Goal: Information Seeking & Learning: Find specific fact

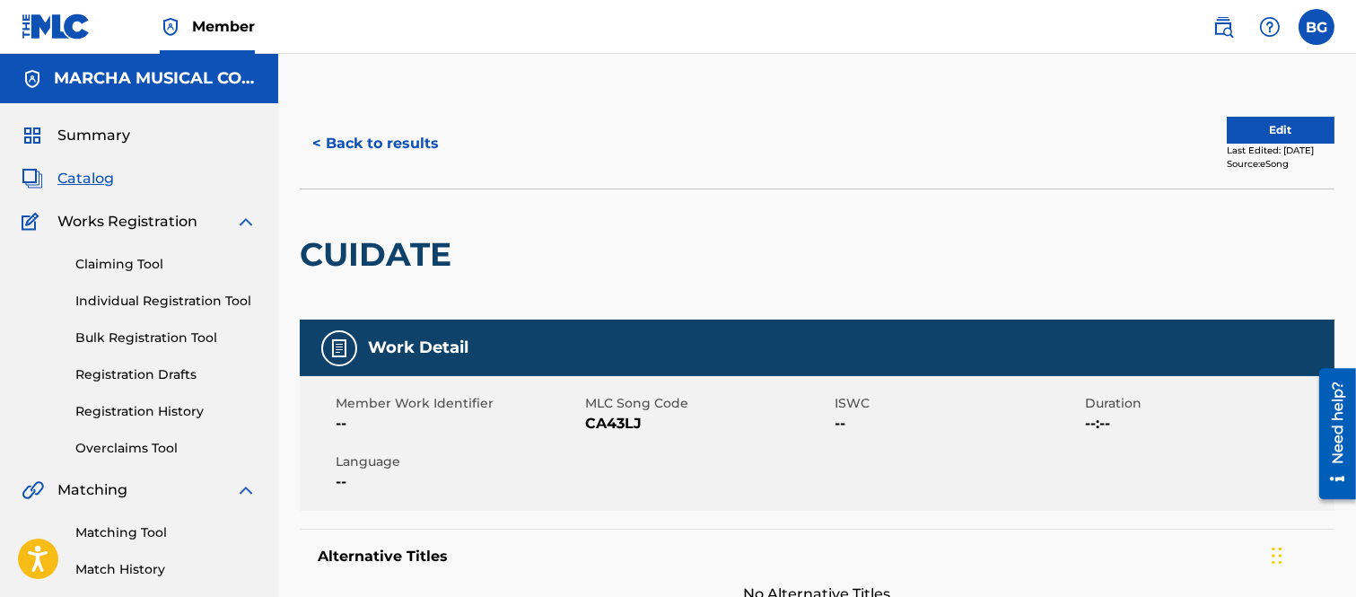
click at [320, 138] on button "< Back to results" at bounding box center [376, 143] width 152 height 45
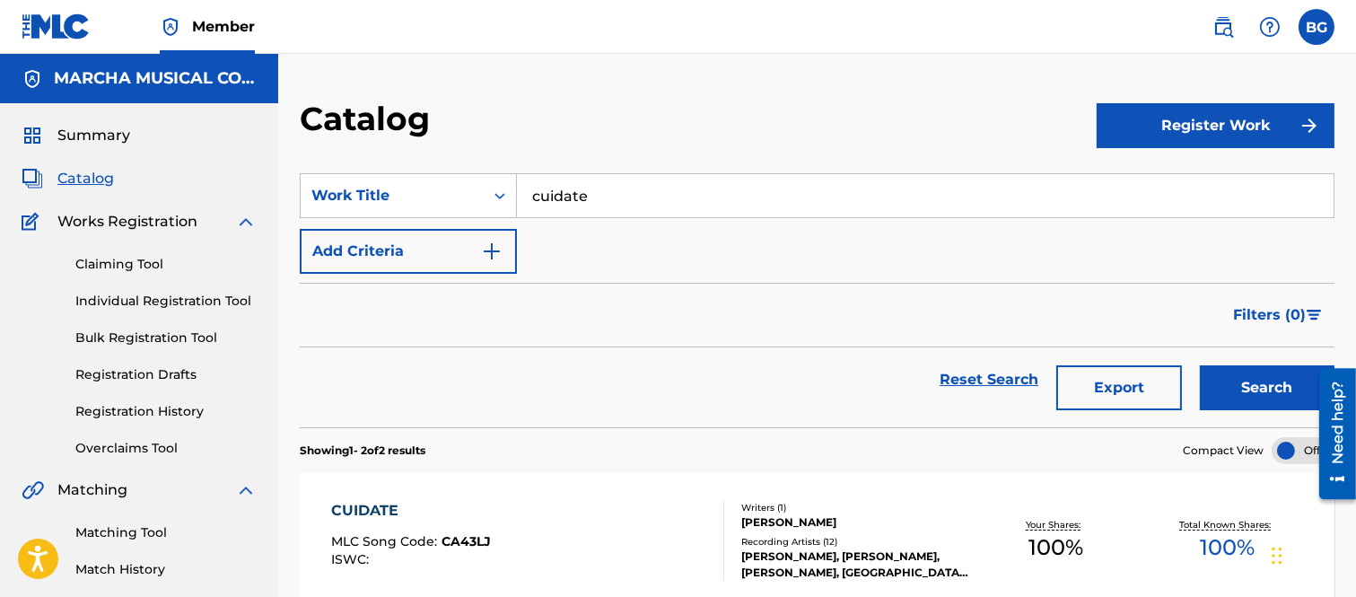
click at [710, 156] on section "SearchWithCriteria8fad7797-a2a9-4328-bfdf-8124f809ec02 Work Title cuidate Add C…" at bounding box center [817, 290] width 1035 height 276
click at [625, 187] on input "cuidate" at bounding box center [925, 195] width 817 height 43
type input "c"
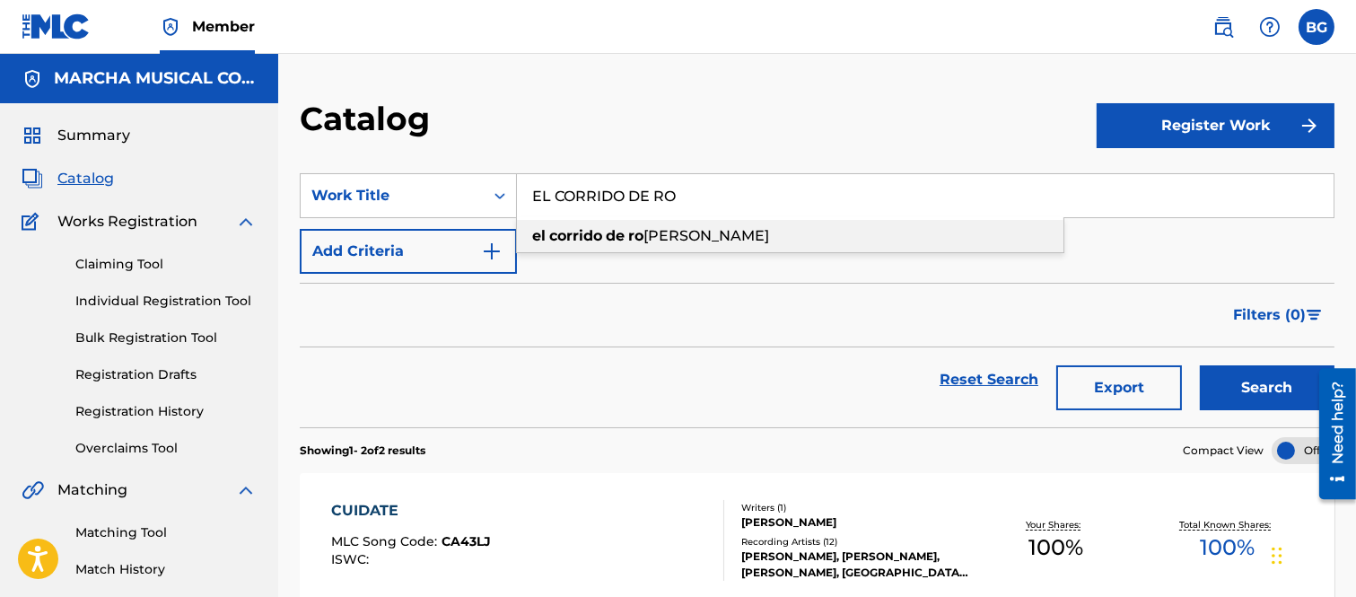
click at [637, 236] on strong "ro" at bounding box center [635, 235] width 15 height 17
type input "el corrido de [PERSON_NAME]"
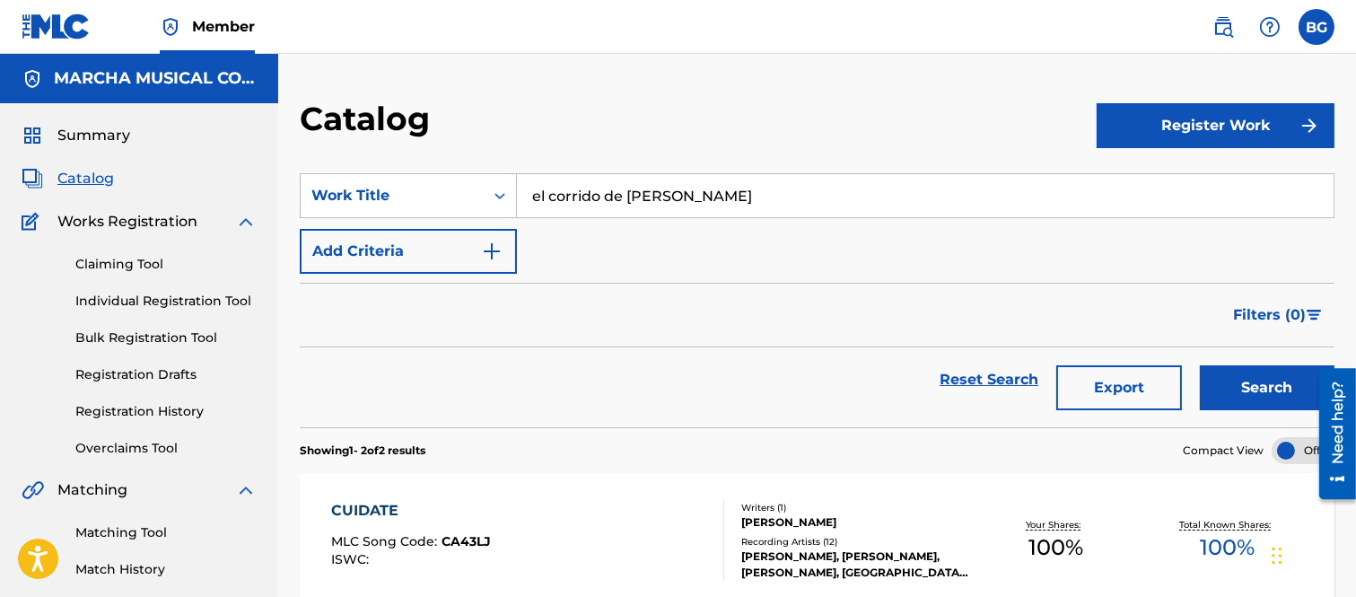
click at [1233, 381] on button "Search" at bounding box center [1267, 387] width 135 height 45
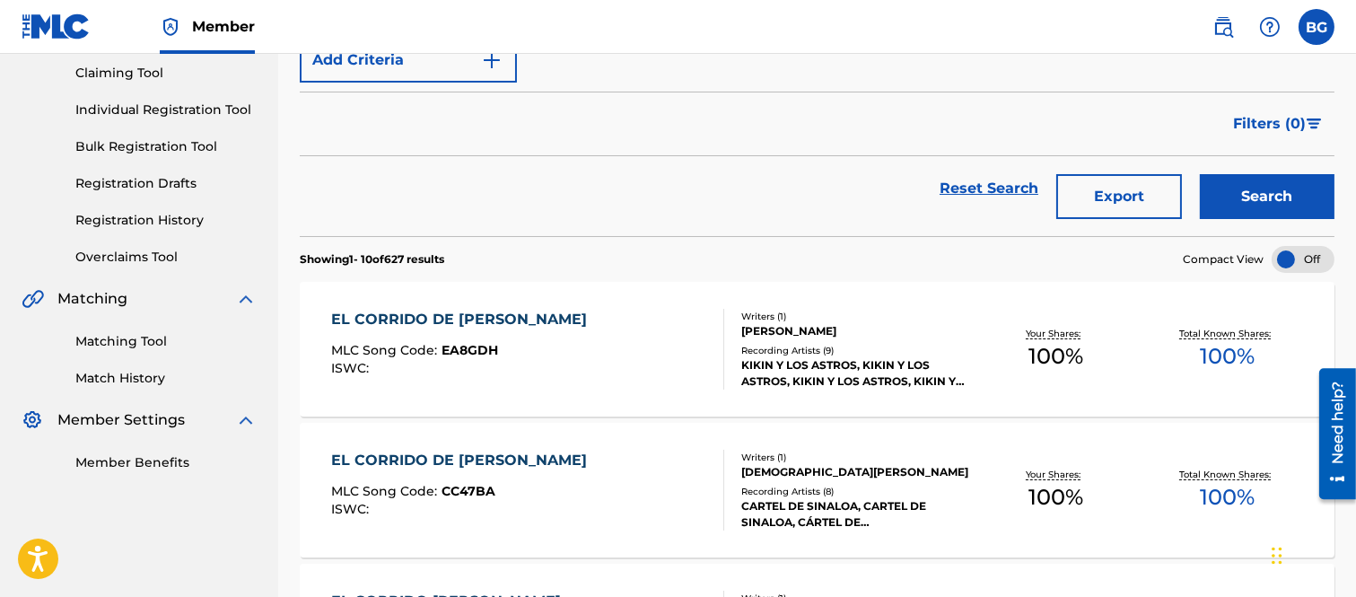
scroll to position [199, 0]
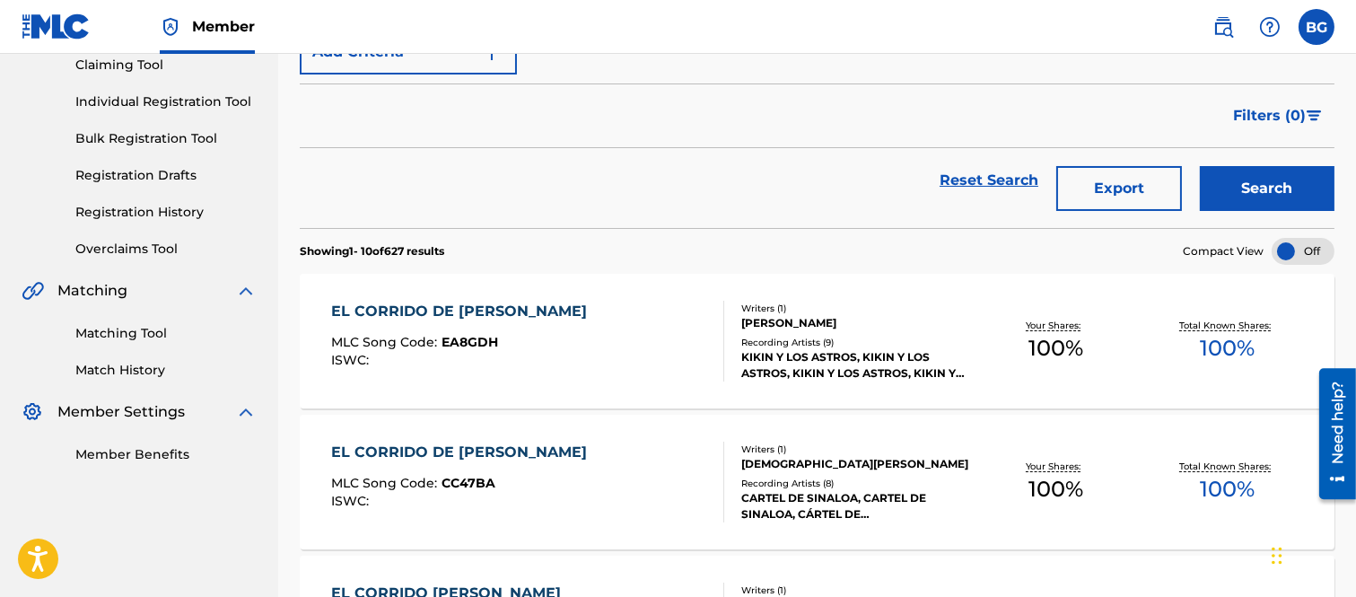
click at [479, 311] on div "EL CORRIDO DE [PERSON_NAME]" at bounding box center [463, 312] width 265 height 22
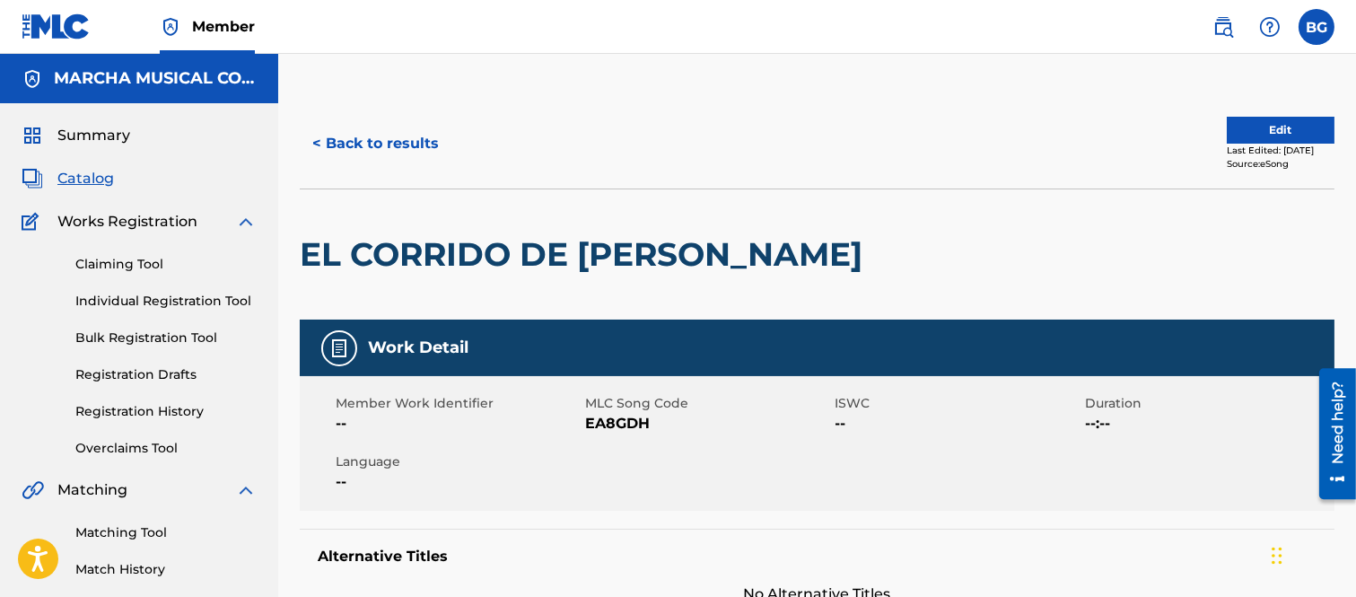
click at [321, 136] on button "< Back to results" at bounding box center [376, 143] width 152 height 45
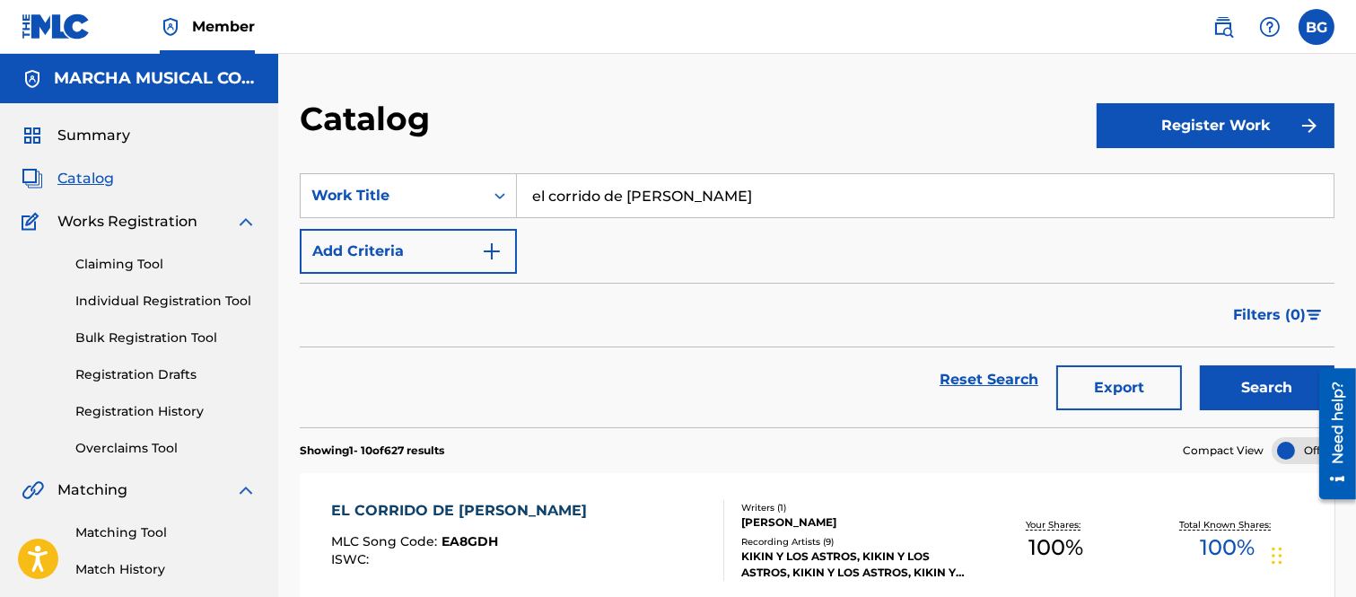
click at [833, 193] on input "el corrido de [PERSON_NAME]" at bounding box center [925, 195] width 817 height 43
type input "e"
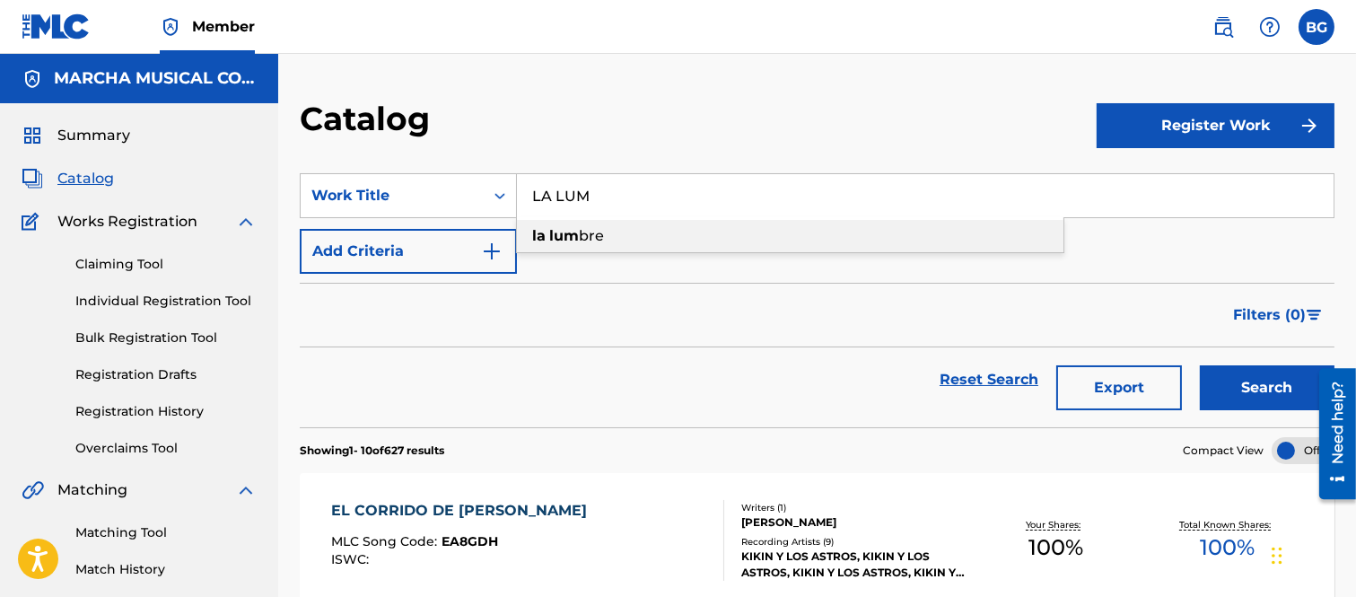
click at [588, 231] on span "bre" at bounding box center [591, 235] width 25 height 17
type input "la lumbre"
click at [1245, 379] on button "Search" at bounding box center [1267, 387] width 135 height 45
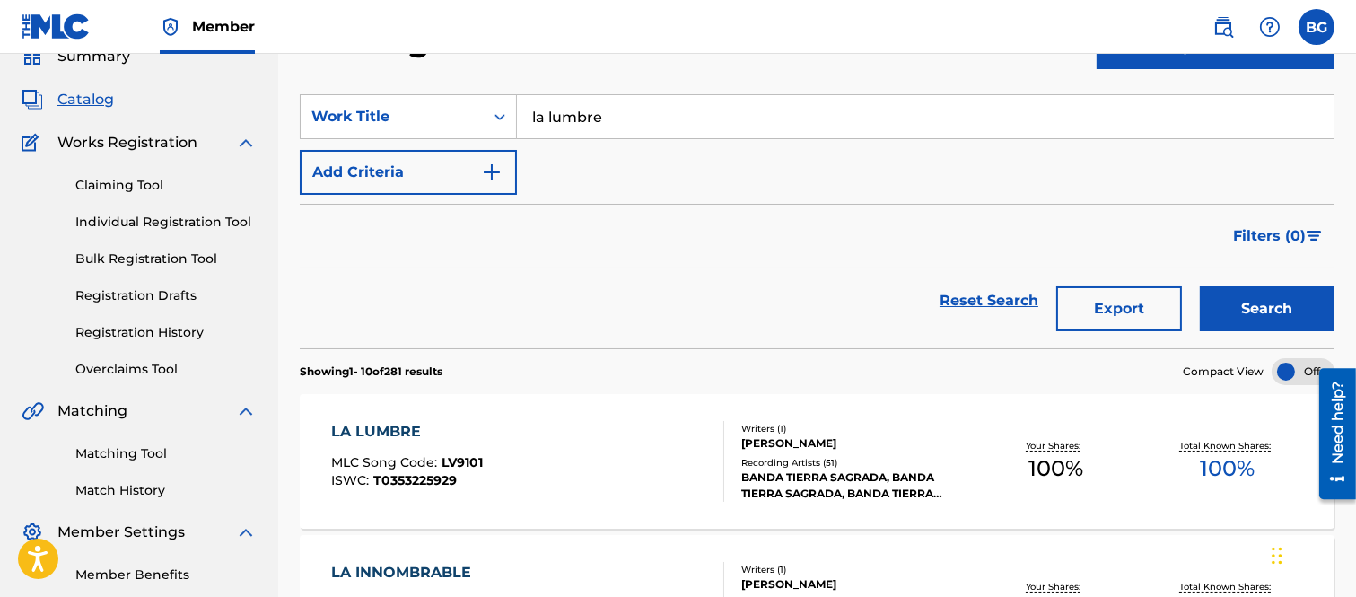
scroll to position [199, 0]
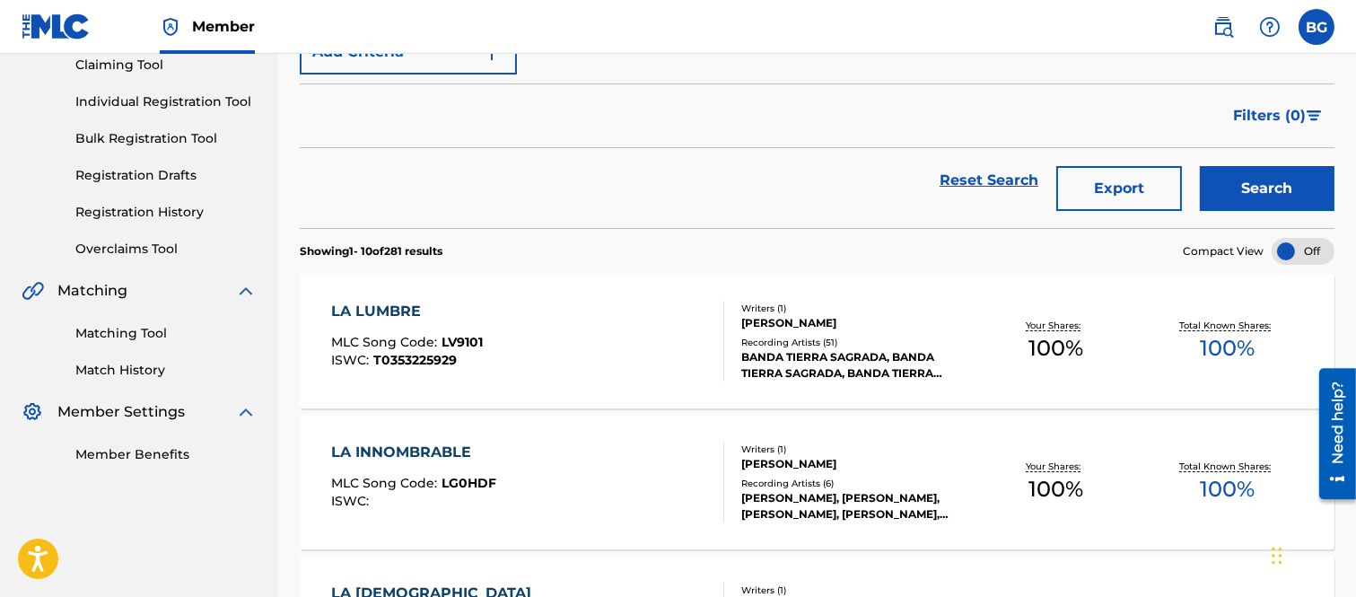
click at [386, 311] on div "LA LUMBRE" at bounding box center [407, 312] width 152 height 22
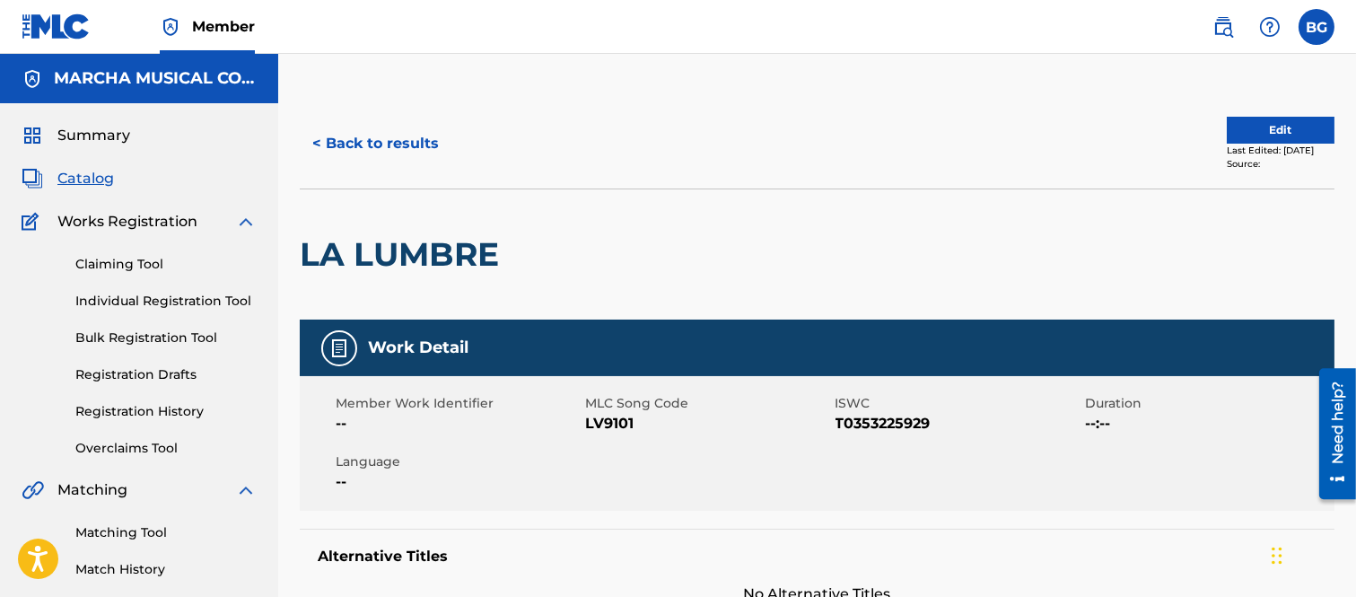
click at [320, 141] on button "< Back to results" at bounding box center [376, 143] width 152 height 45
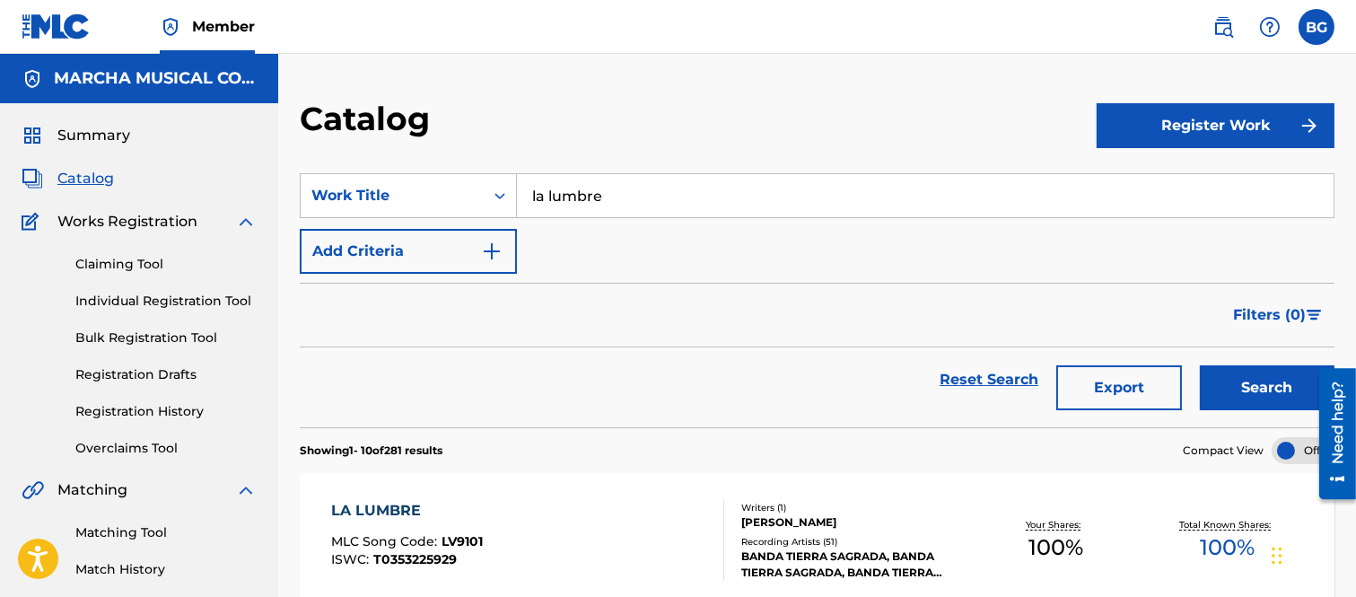
click at [600, 199] on input "la lumbre" at bounding box center [925, 195] width 817 height 43
type input "l"
click at [569, 234] on strong "desnuda" at bounding box center [565, 235] width 66 height 17
type input "desnuda"
click at [1250, 397] on button "Search" at bounding box center [1267, 387] width 135 height 45
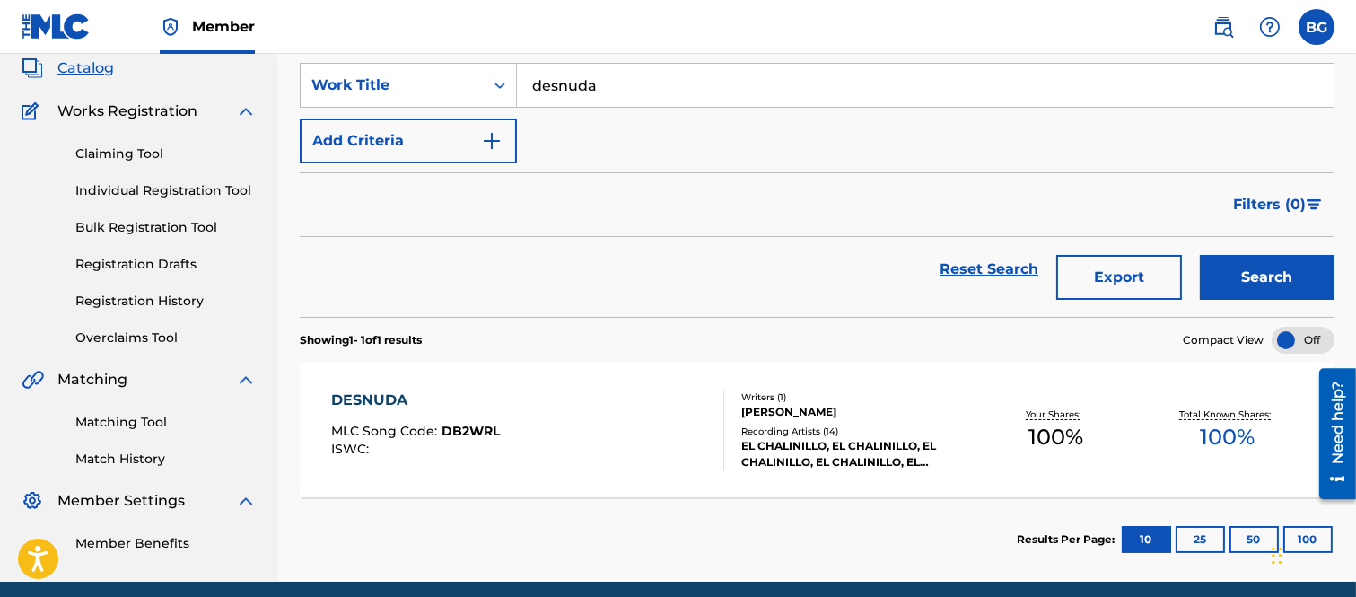
scroll to position [181, 0]
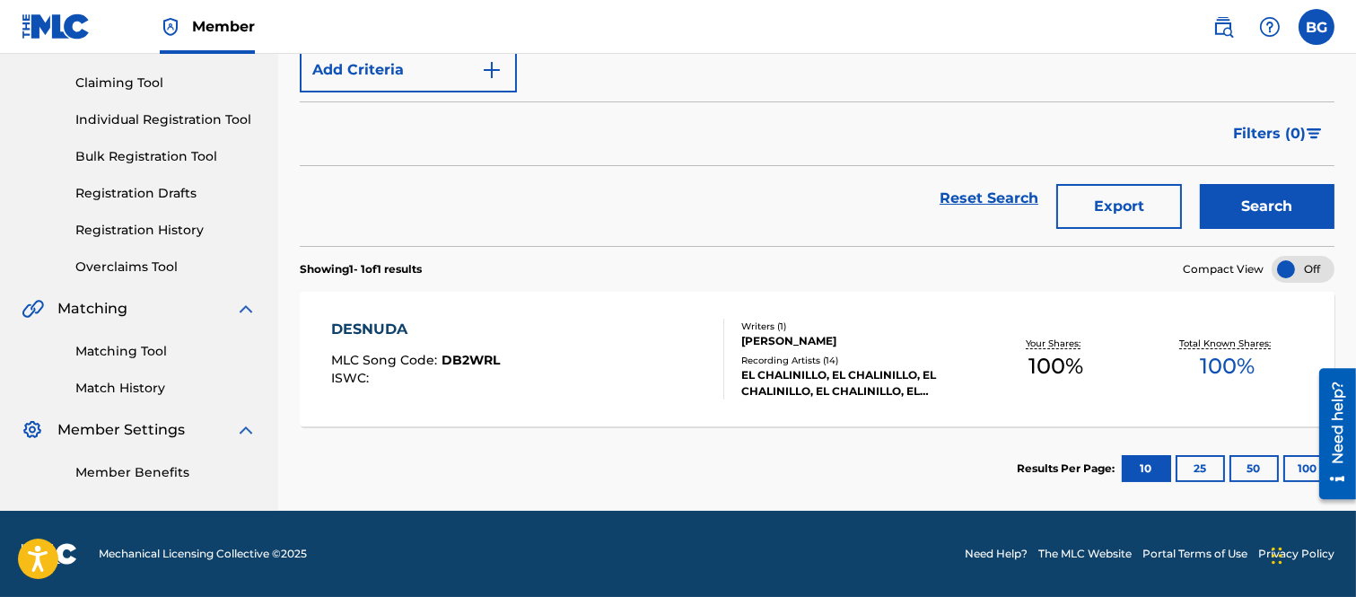
click at [363, 329] on div "DESNUDA" at bounding box center [415, 330] width 169 height 22
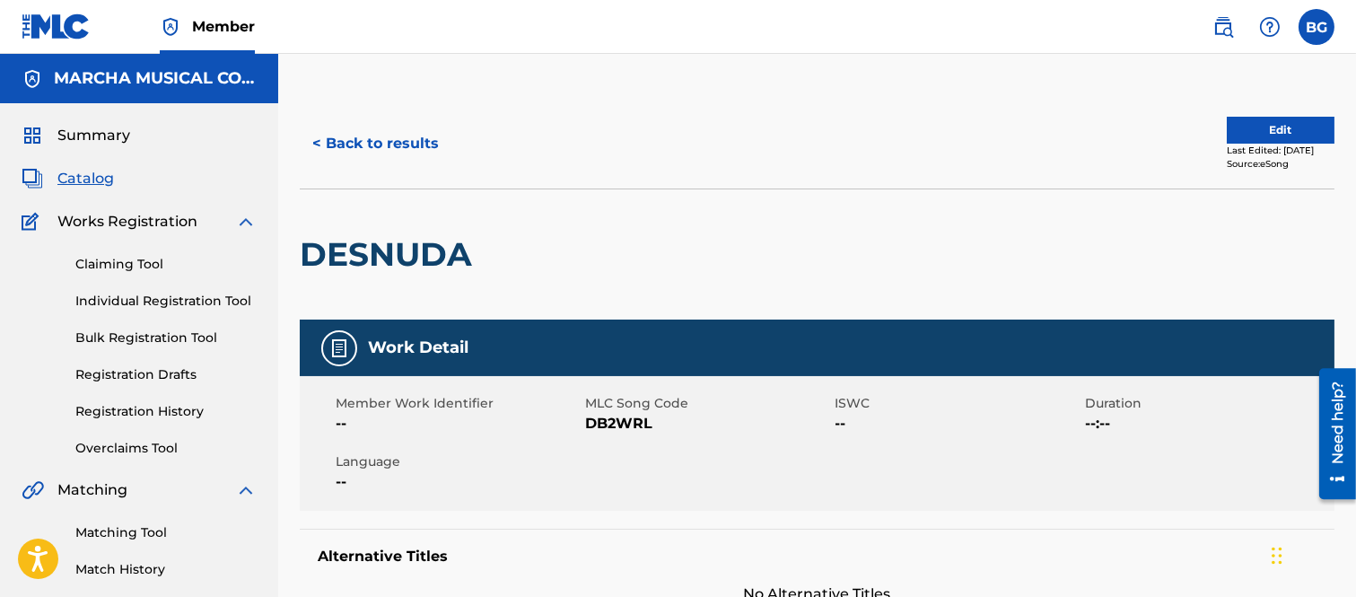
click at [321, 144] on button "< Back to results" at bounding box center [376, 143] width 152 height 45
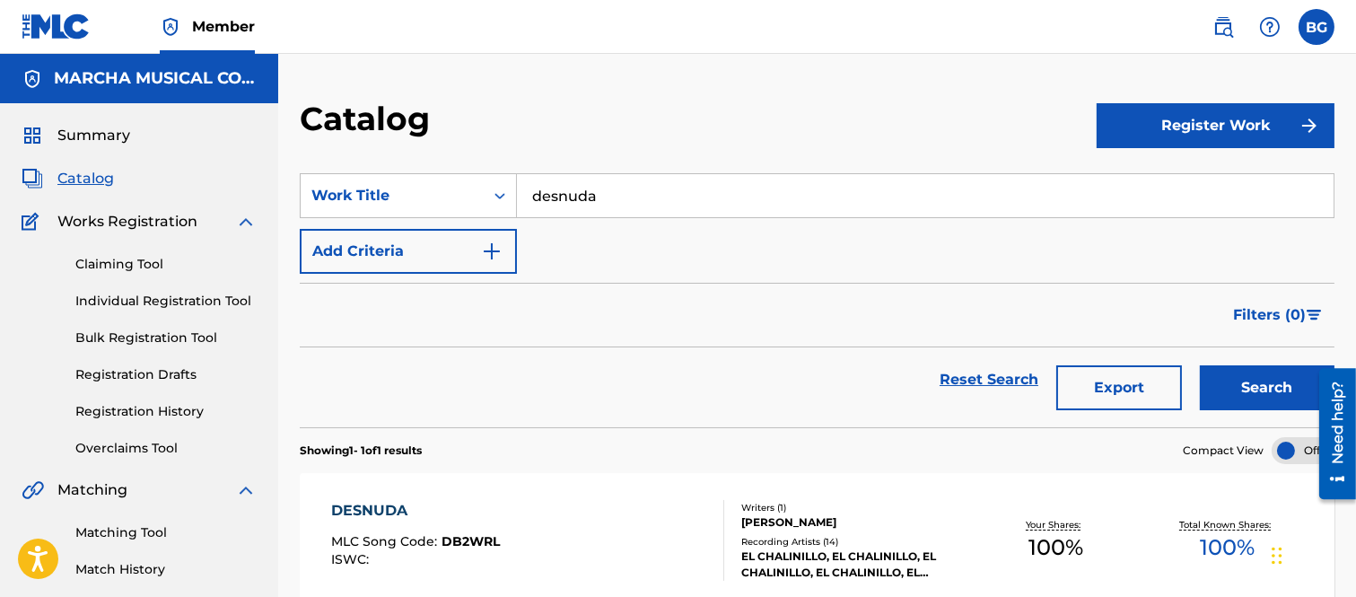
click at [613, 187] on input "desnuda" at bounding box center [925, 195] width 817 height 43
type input "d"
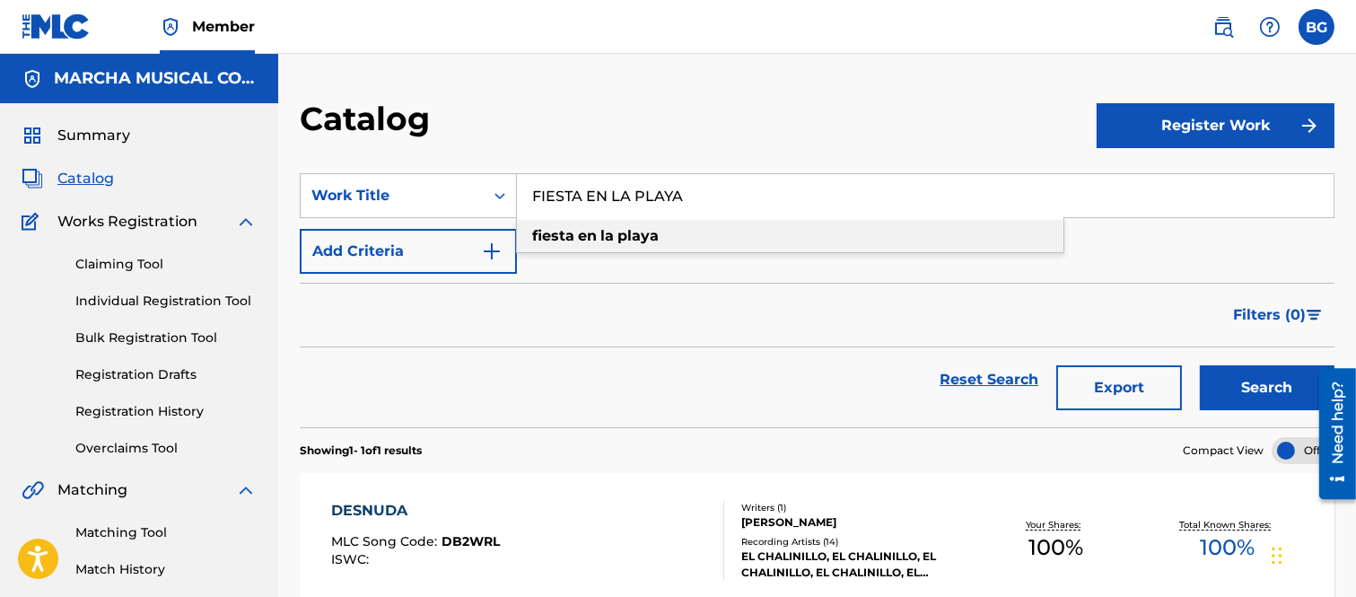
click at [584, 236] on strong "en" at bounding box center [587, 235] width 19 height 17
type input "fiesta en la playa"
click at [1273, 378] on button "Search" at bounding box center [1267, 387] width 135 height 45
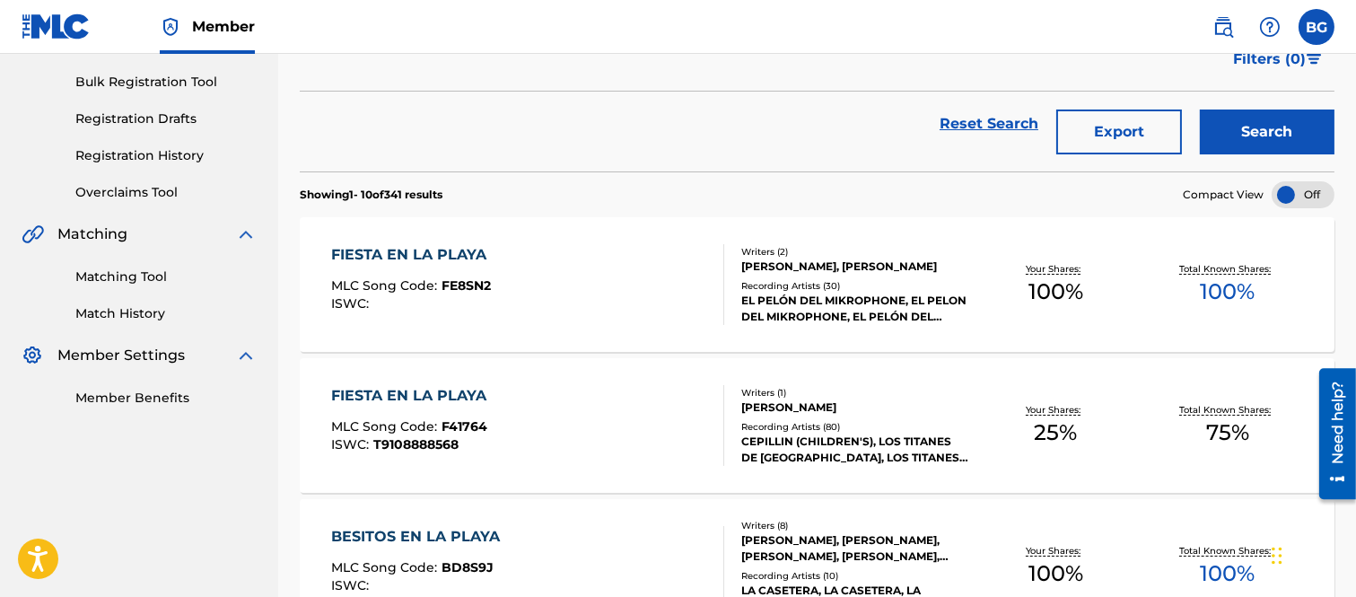
scroll to position [299, 0]
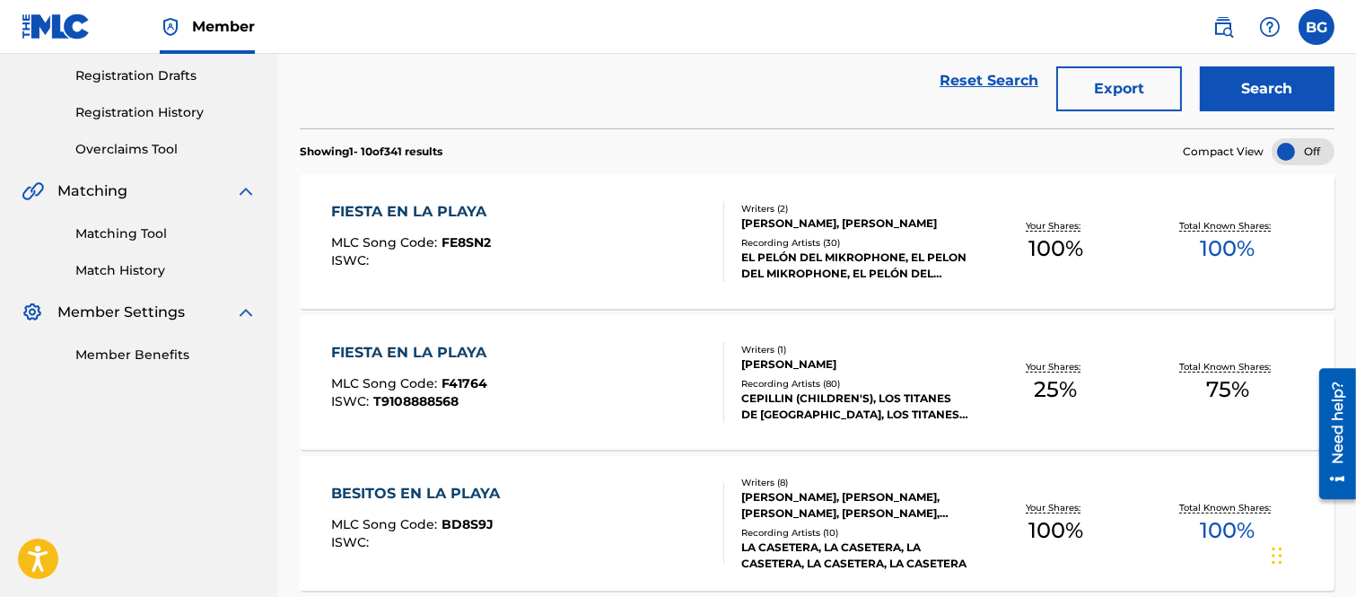
click at [405, 346] on div "FIESTA EN LA PLAYA" at bounding box center [413, 353] width 164 height 22
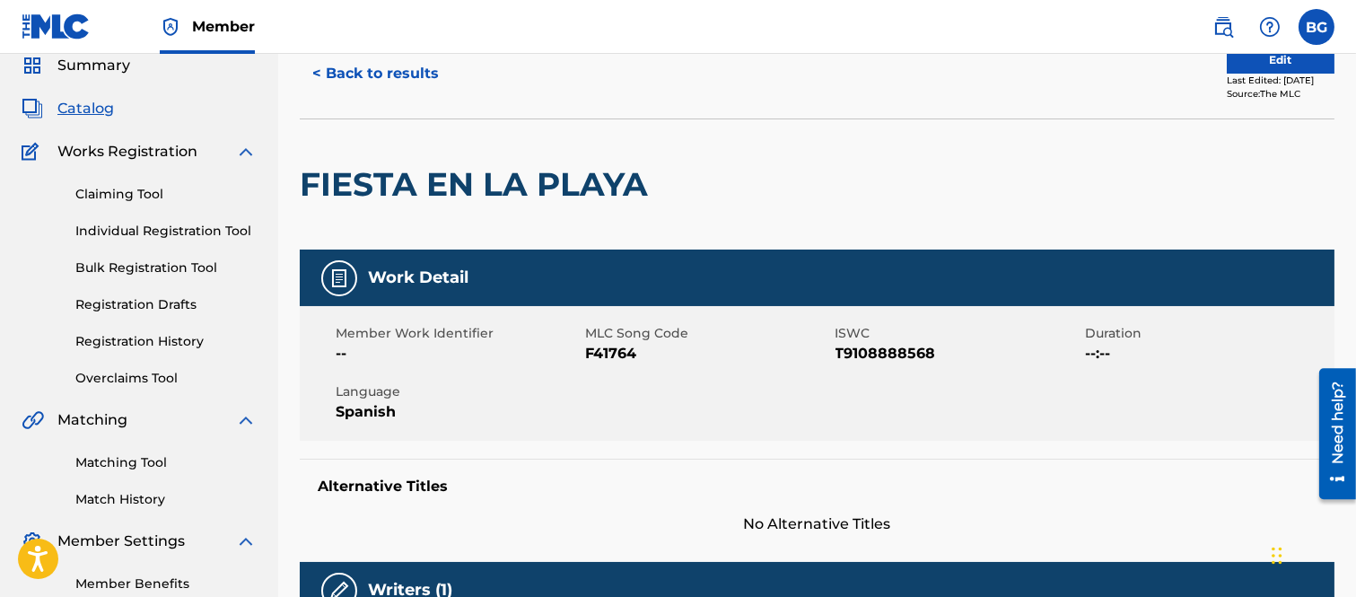
scroll to position [100, 0]
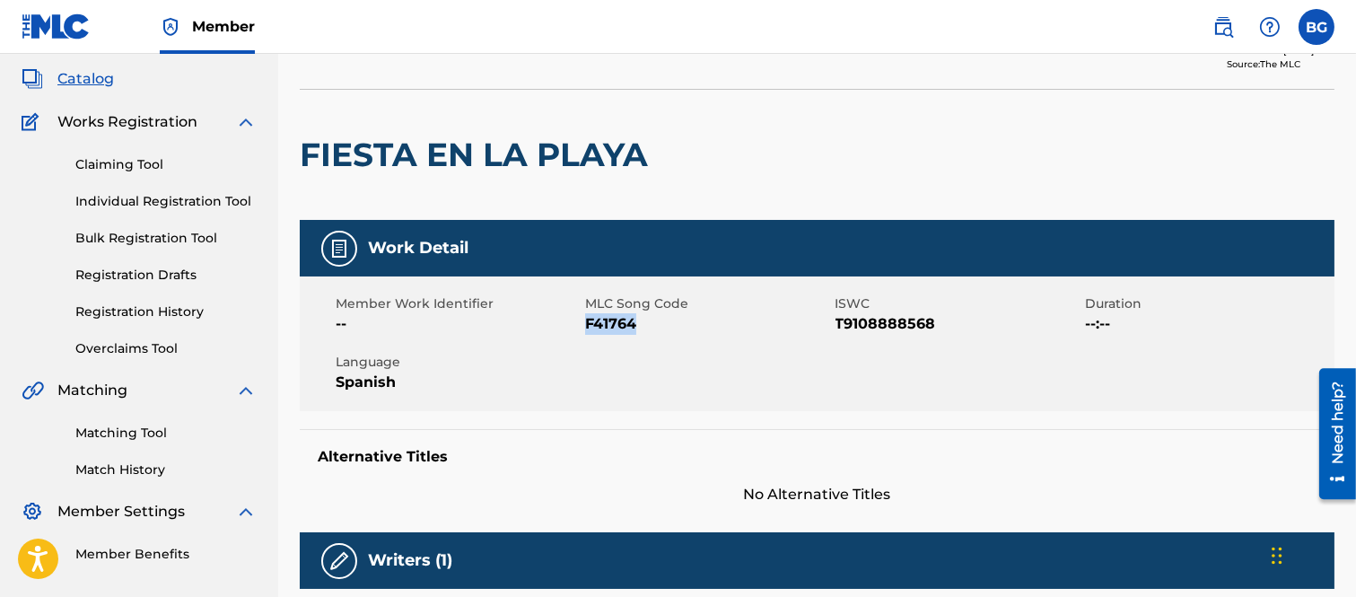
drag, startPoint x: 586, startPoint y: 320, endPoint x: 646, endPoint y: 321, distance: 60.1
click at [646, 321] on span "F41764" at bounding box center [707, 324] width 245 height 22
copy span "F41764"
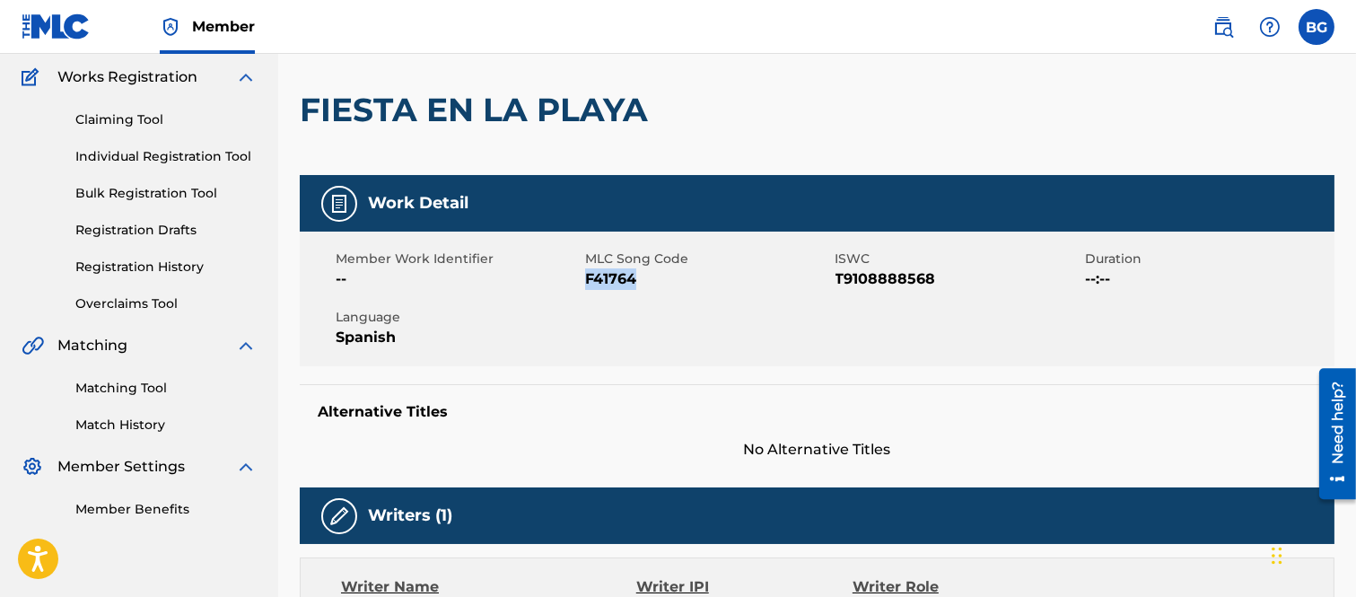
scroll to position [398, 0]
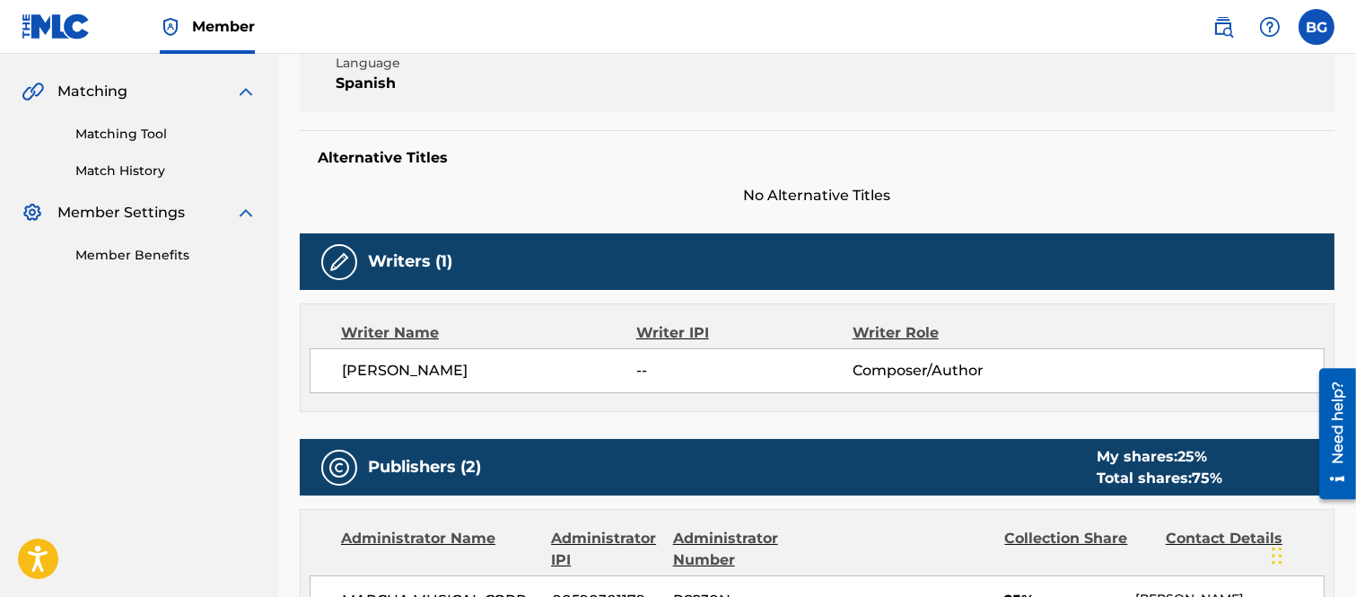
click at [615, 95] on div "Member Work Identifier -- MLC Song Code F41764 ISWC T9108888568 Duration --:-- …" at bounding box center [817, 45] width 1035 height 135
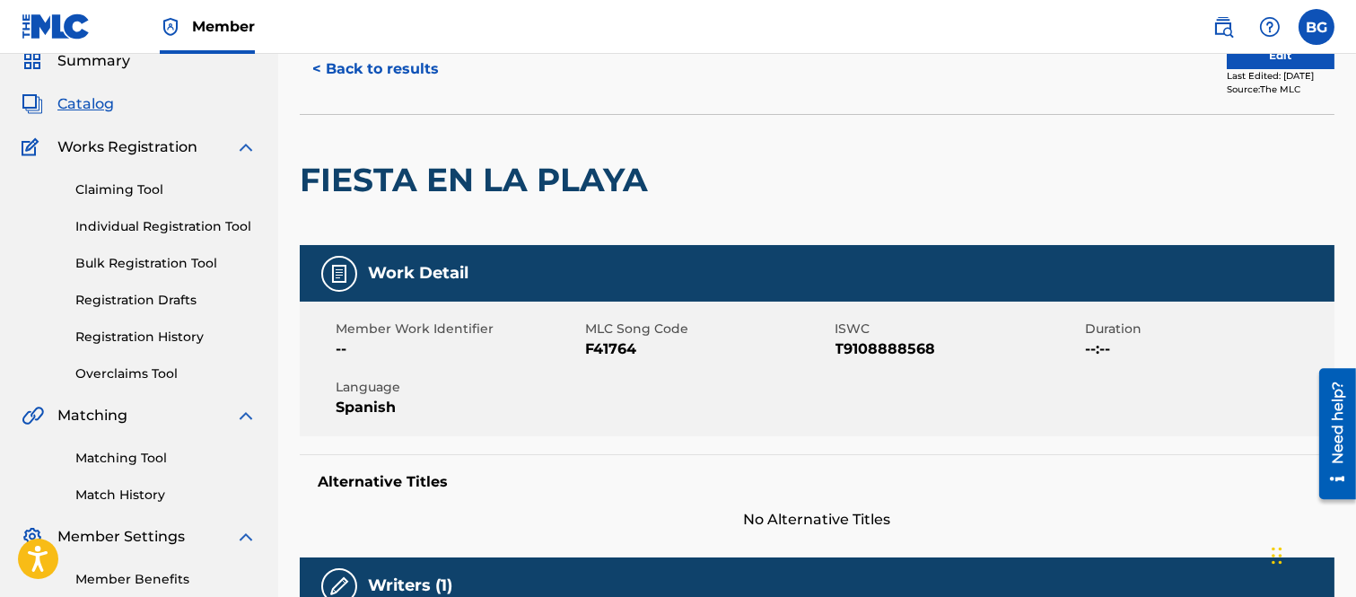
scroll to position [0, 0]
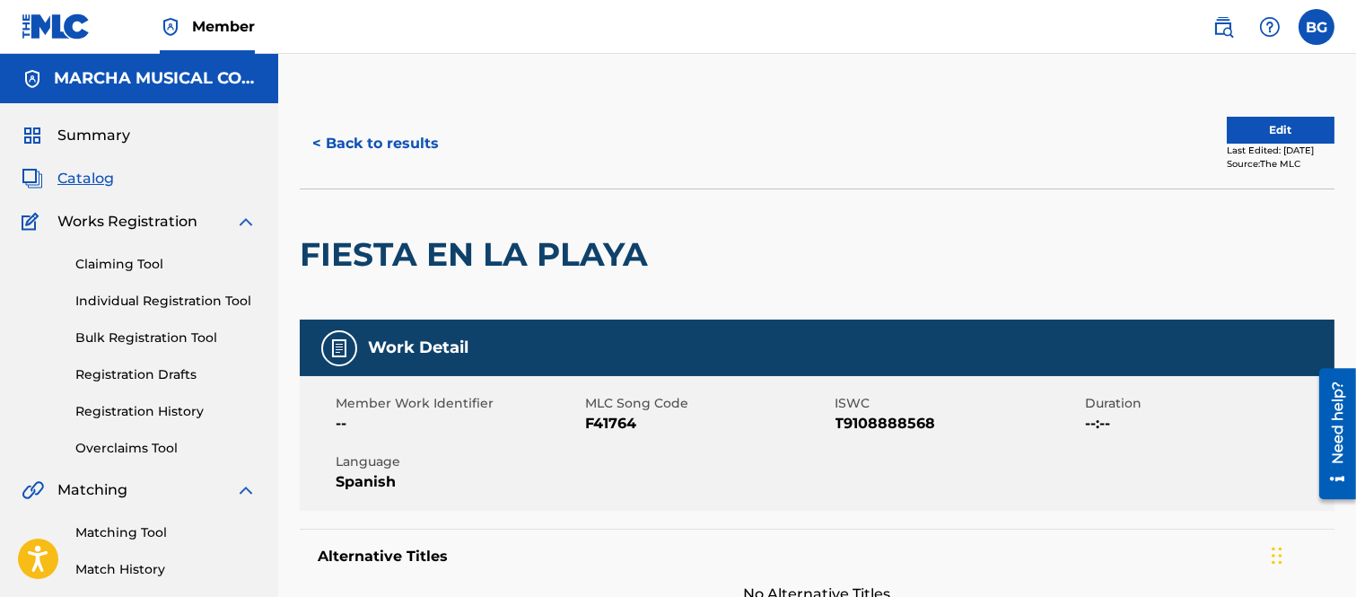
click at [315, 140] on button "< Back to results" at bounding box center [376, 143] width 152 height 45
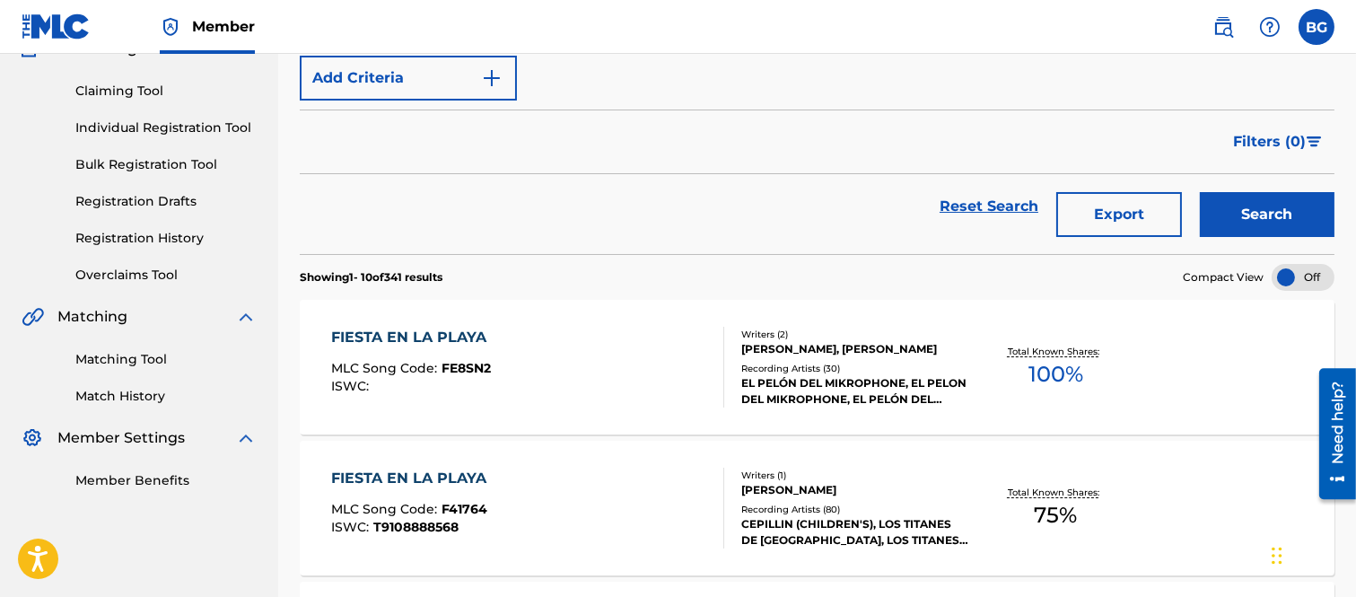
scroll to position [299, 0]
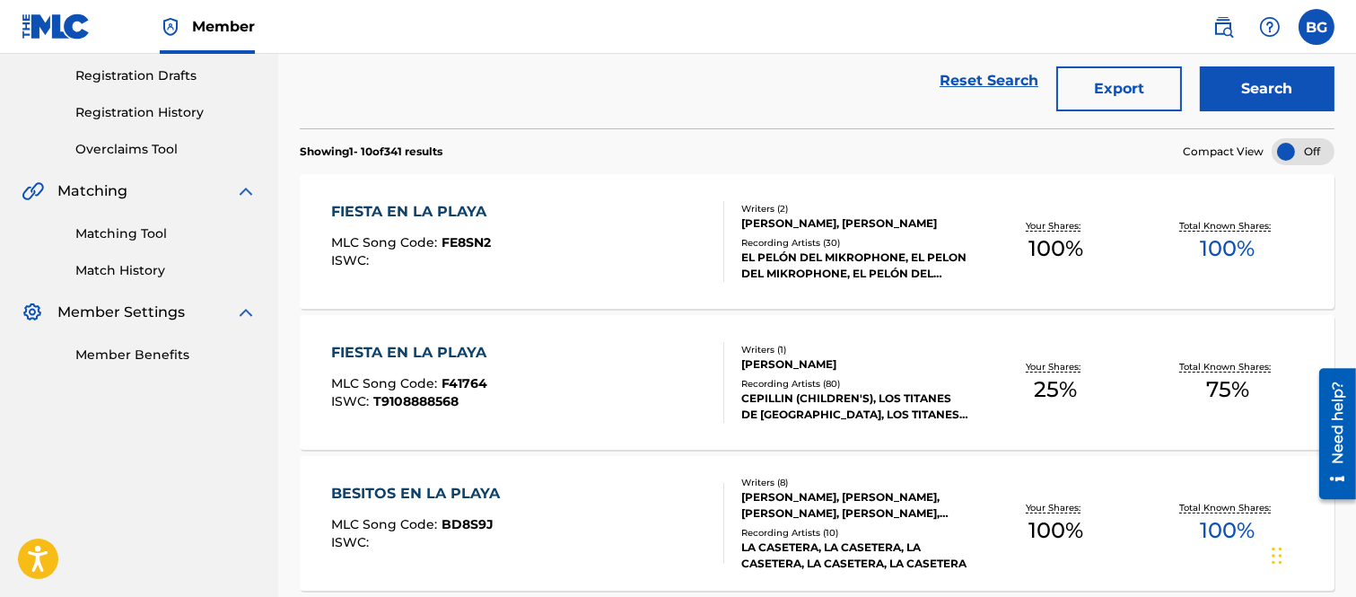
click at [410, 208] on div "FIESTA EN LA PLAYA" at bounding box center [413, 212] width 164 height 22
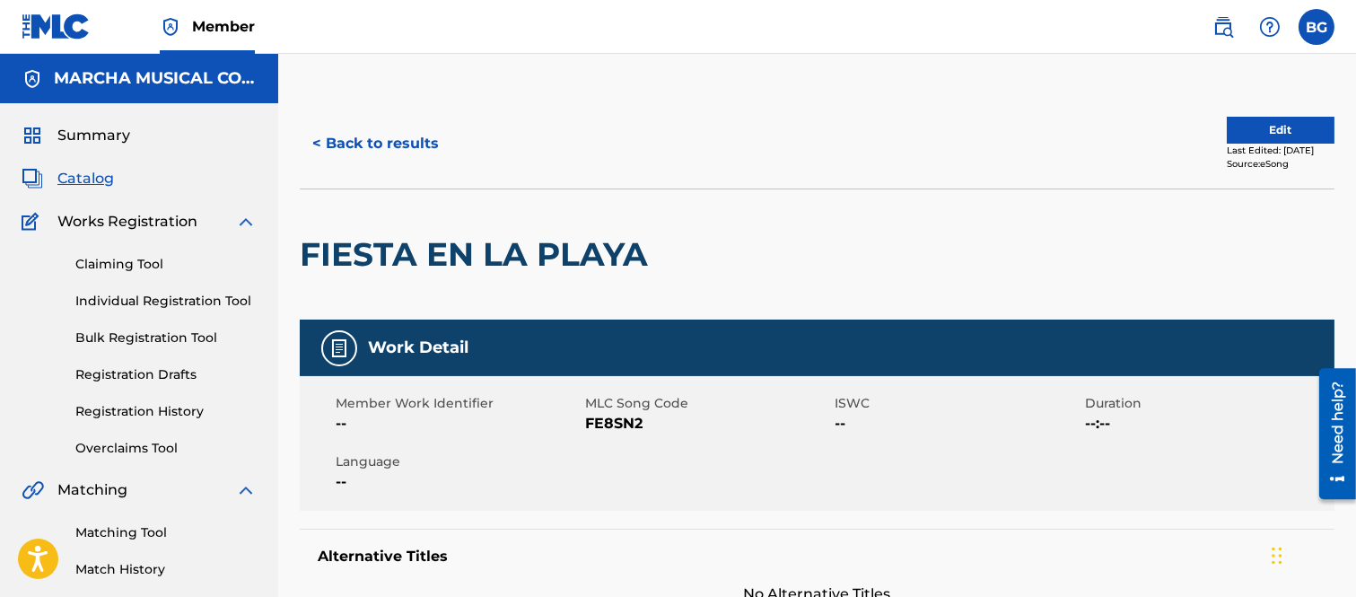
click at [319, 140] on button "< Back to results" at bounding box center [376, 143] width 152 height 45
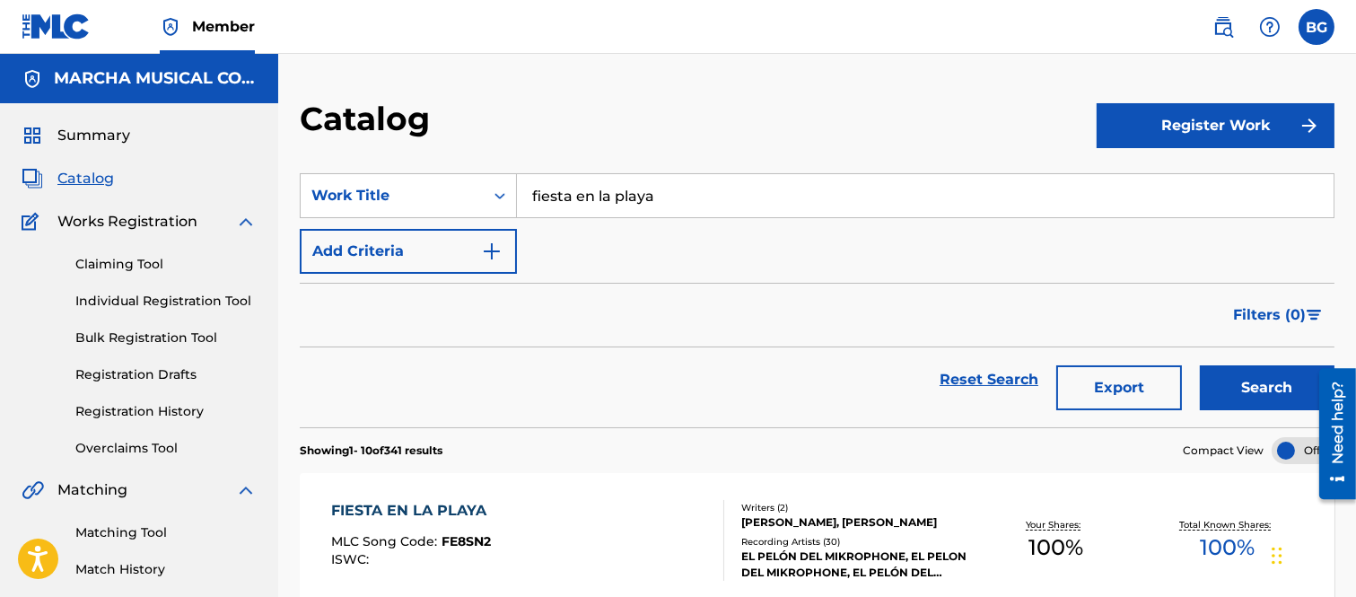
click at [675, 193] on input "fiesta en la playa" at bounding box center [925, 195] width 817 height 43
type input "f"
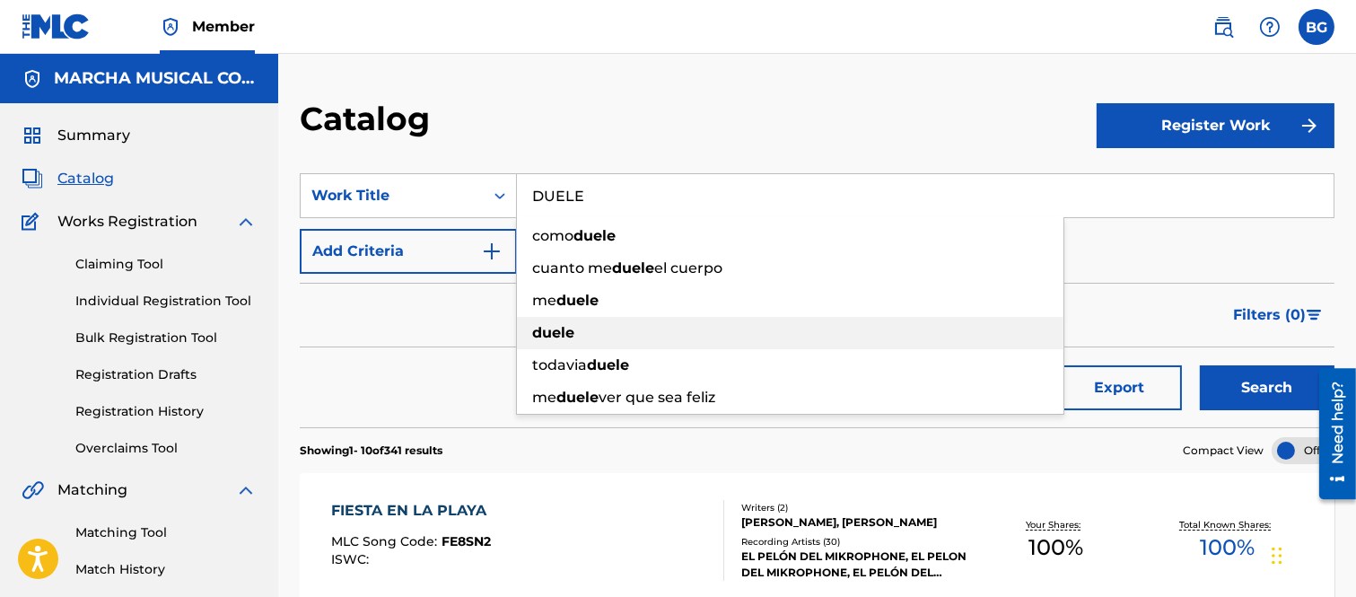
drag, startPoint x: 554, startPoint y: 330, endPoint x: 585, endPoint y: 303, distance: 41.4
click at [552, 329] on strong "duele" at bounding box center [553, 332] width 42 height 17
type input "duele"
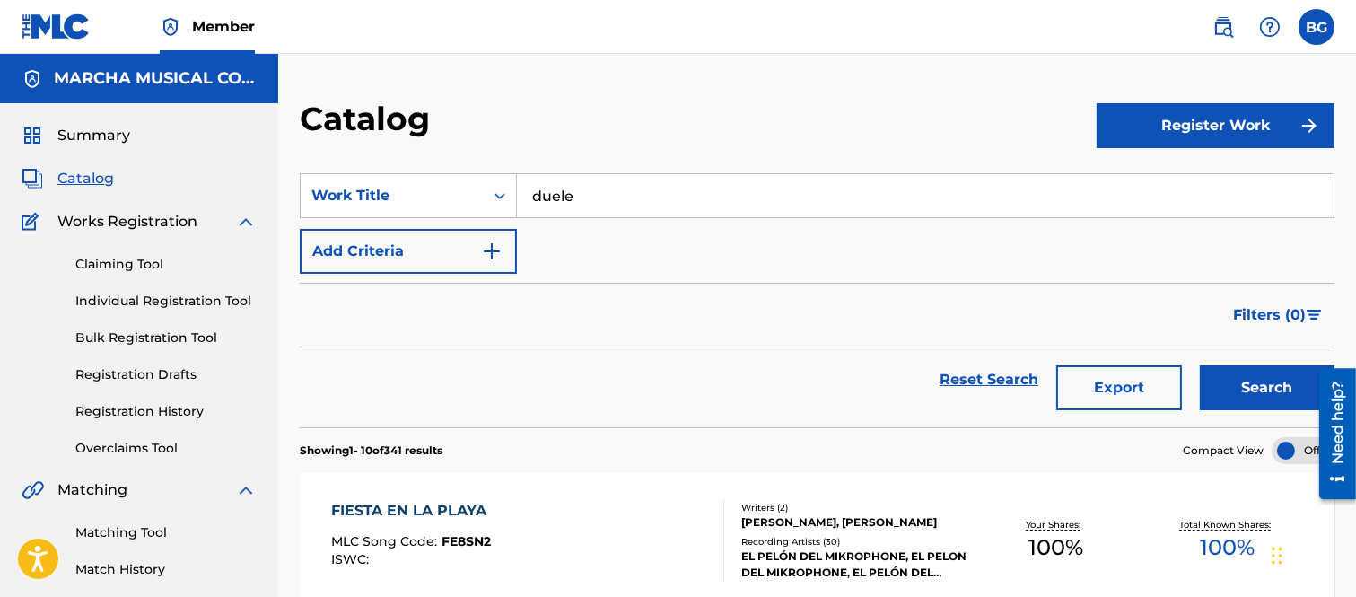
click at [1225, 383] on button "Search" at bounding box center [1267, 387] width 135 height 45
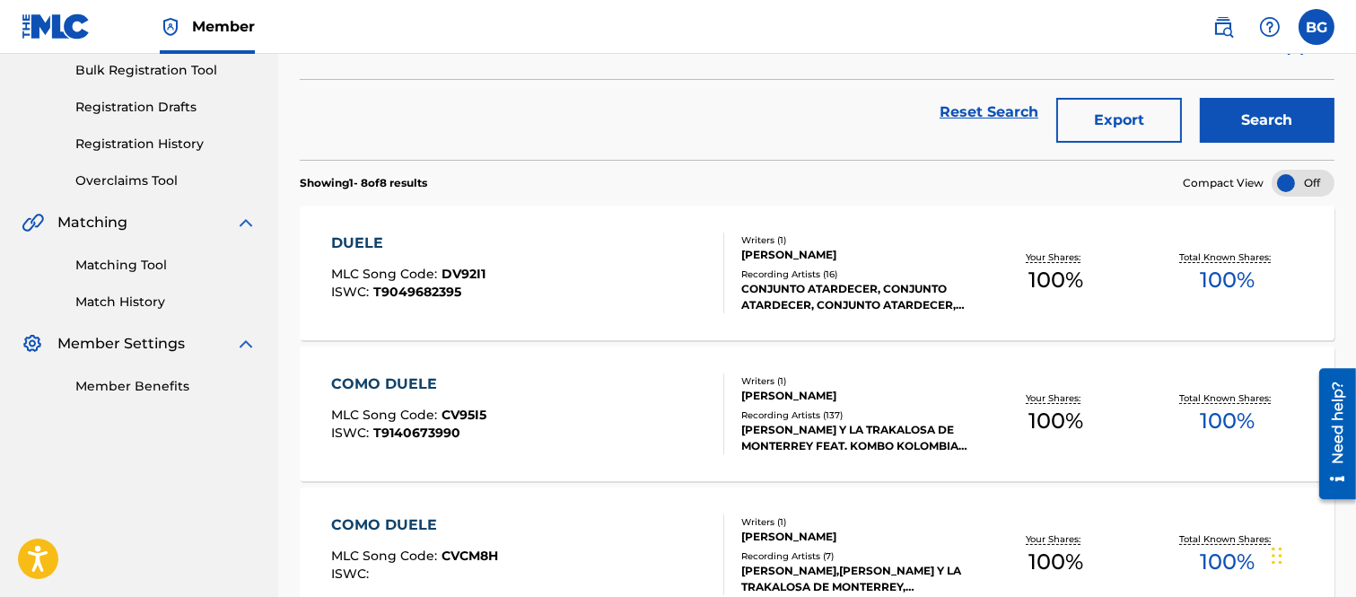
scroll to position [299, 0]
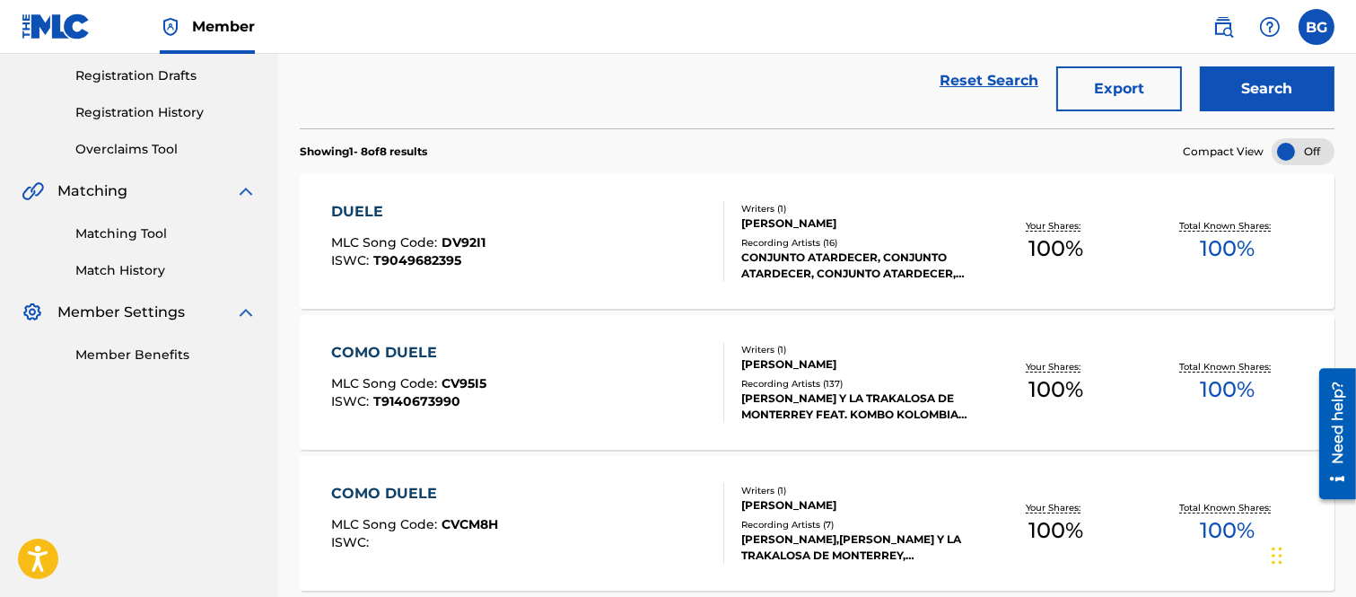
click at [366, 208] on div "DUELE" at bounding box center [408, 212] width 154 height 22
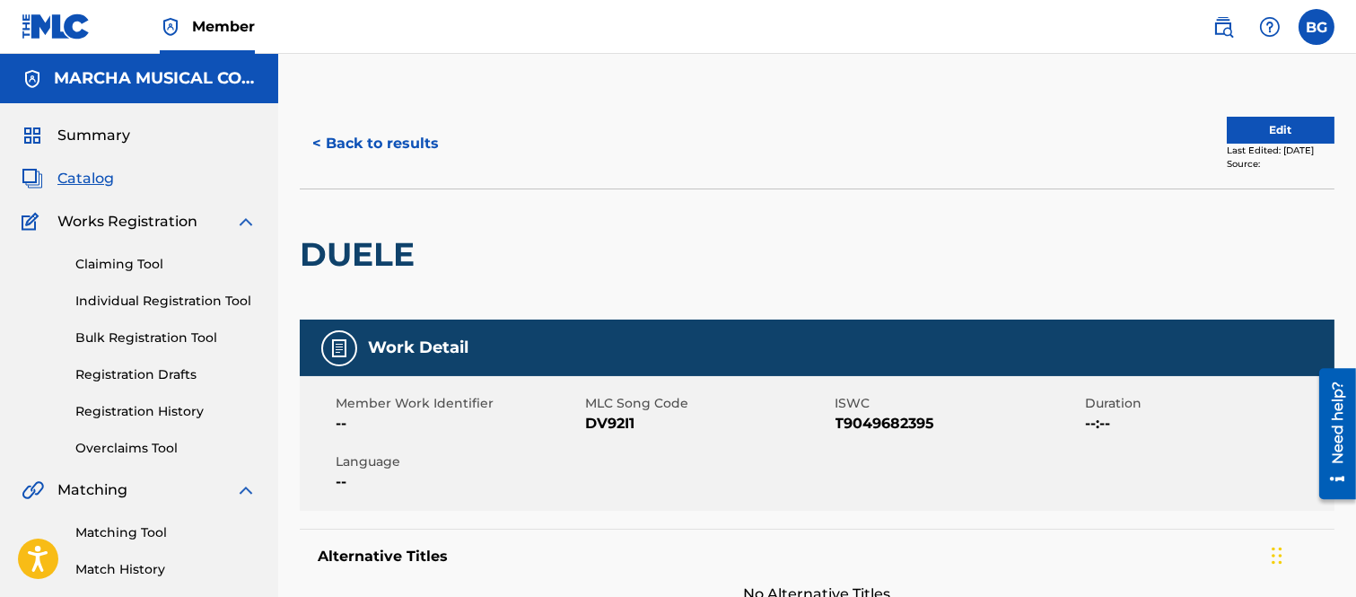
click at [320, 140] on button "< Back to results" at bounding box center [376, 143] width 152 height 45
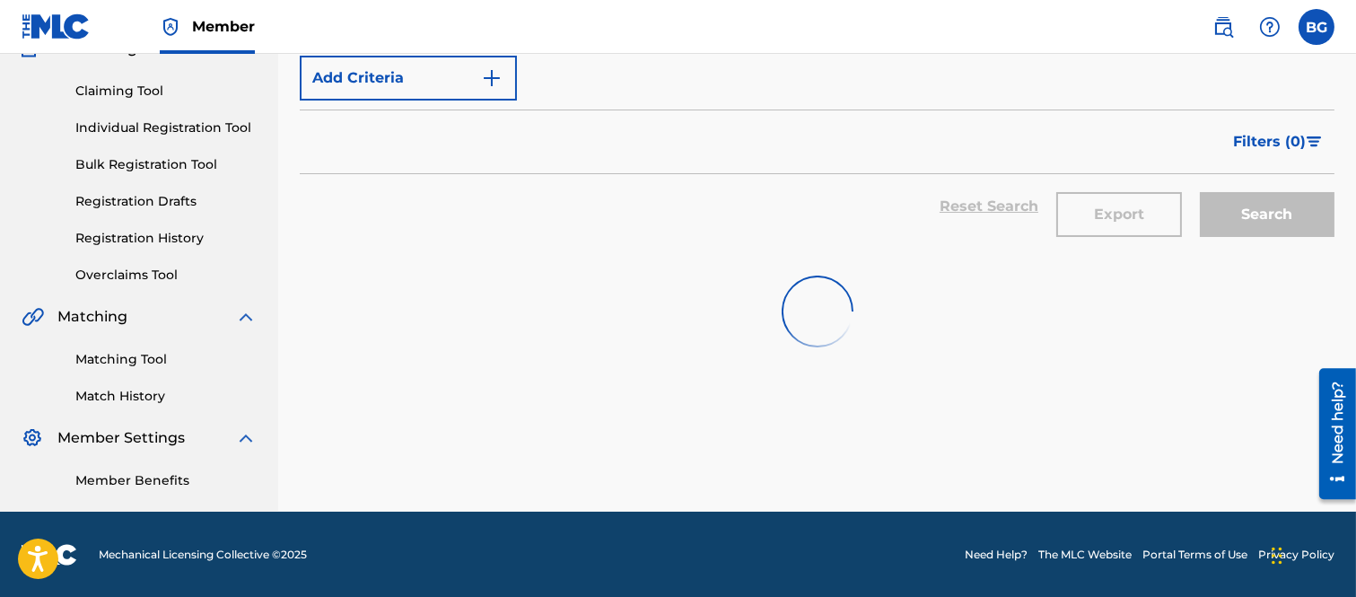
scroll to position [299, 0]
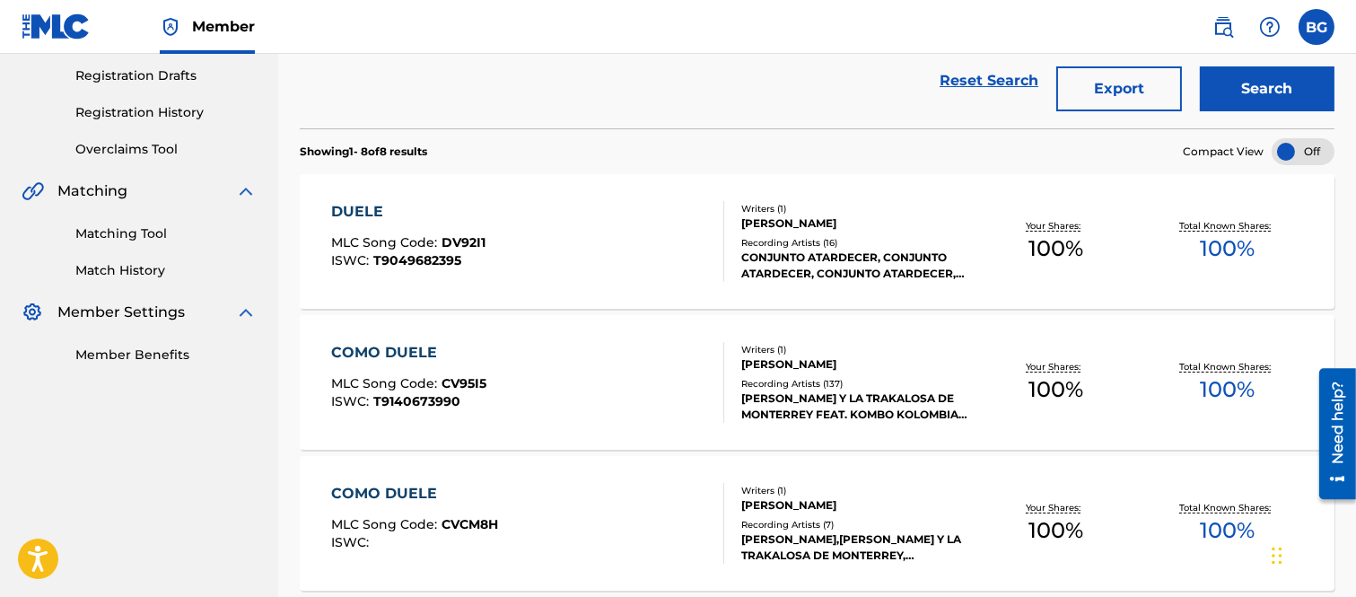
drag, startPoint x: 1315, startPoint y: 20, endPoint x: 1301, endPoint y: 92, distance: 73.9
click at [1314, 20] on label at bounding box center [1317, 27] width 36 height 36
click at [1317, 27] on input "BG Bertha Alicia Garza [EMAIL_ADDRESS][PERSON_NAME][DOMAIN_NAME] Notification P…" at bounding box center [1317, 27] width 0 height 0
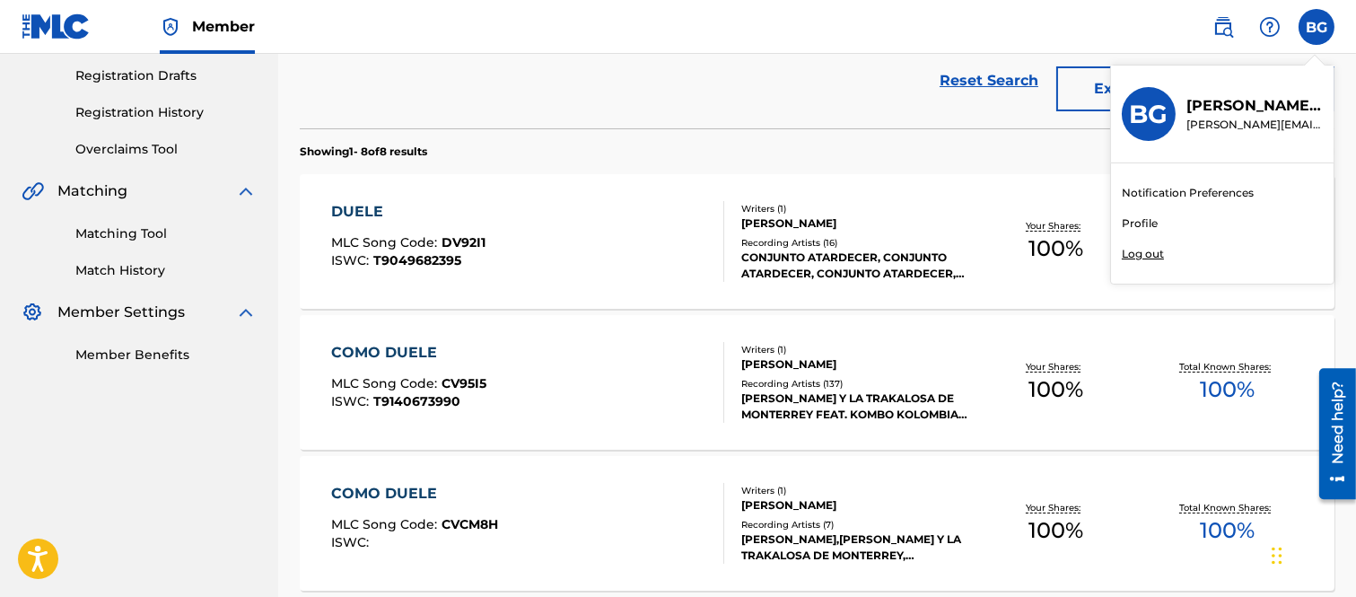
click at [1143, 250] on p "Log out" at bounding box center [1143, 254] width 42 height 16
click at [1317, 27] on input "BG Bertha Alicia Garza [EMAIL_ADDRESS][PERSON_NAME][DOMAIN_NAME] Notification P…" at bounding box center [1317, 27] width 0 height 0
